Goal: Information Seeking & Learning: Find specific fact

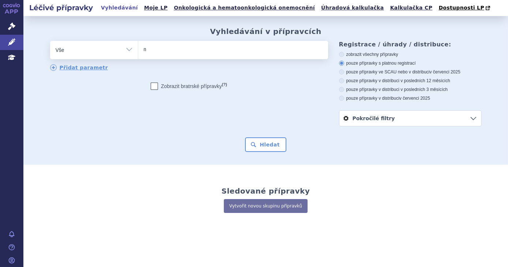
type input "ma"
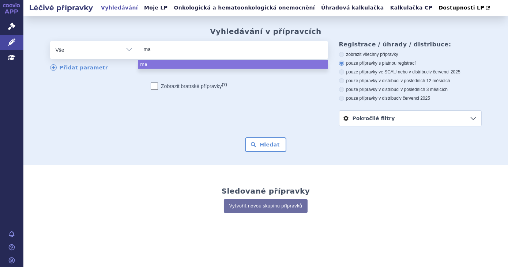
type input "mab"
type input "mabth"
type input "mabther"
type input "mabthera"
select select "mabthera"
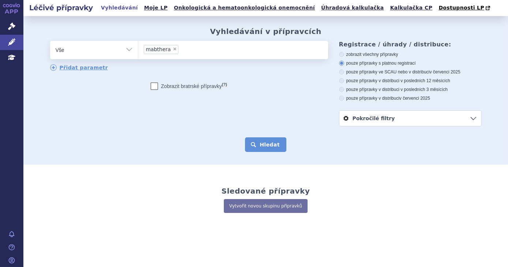
click at [279, 148] on button "Hledat" at bounding box center [265, 144] width 41 height 15
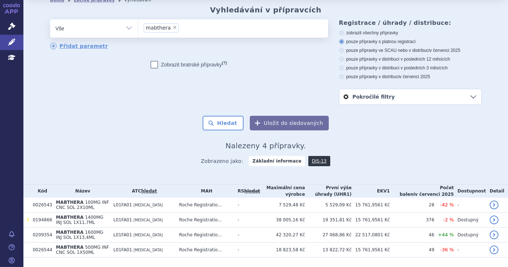
scroll to position [33, 0]
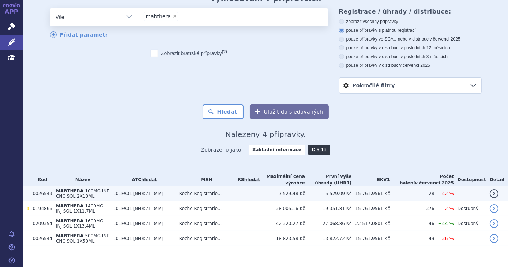
click at [256, 191] on td "-" at bounding box center [247, 193] width 26 height 15
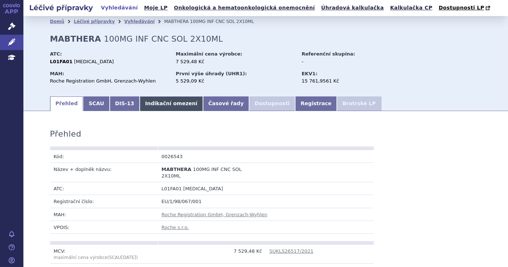
click at [162, 106] on link "Indikační omezení" at bounding box center [171, 104] width 63 height 15
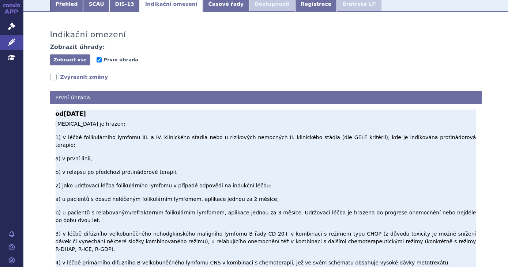
scroll to position [133, 0]
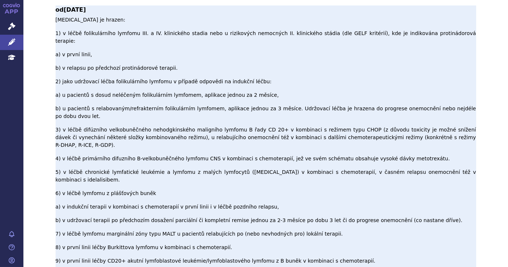
scroll to position [270, 0]
